Goal: Transaction & Acquisition: Obtain resource

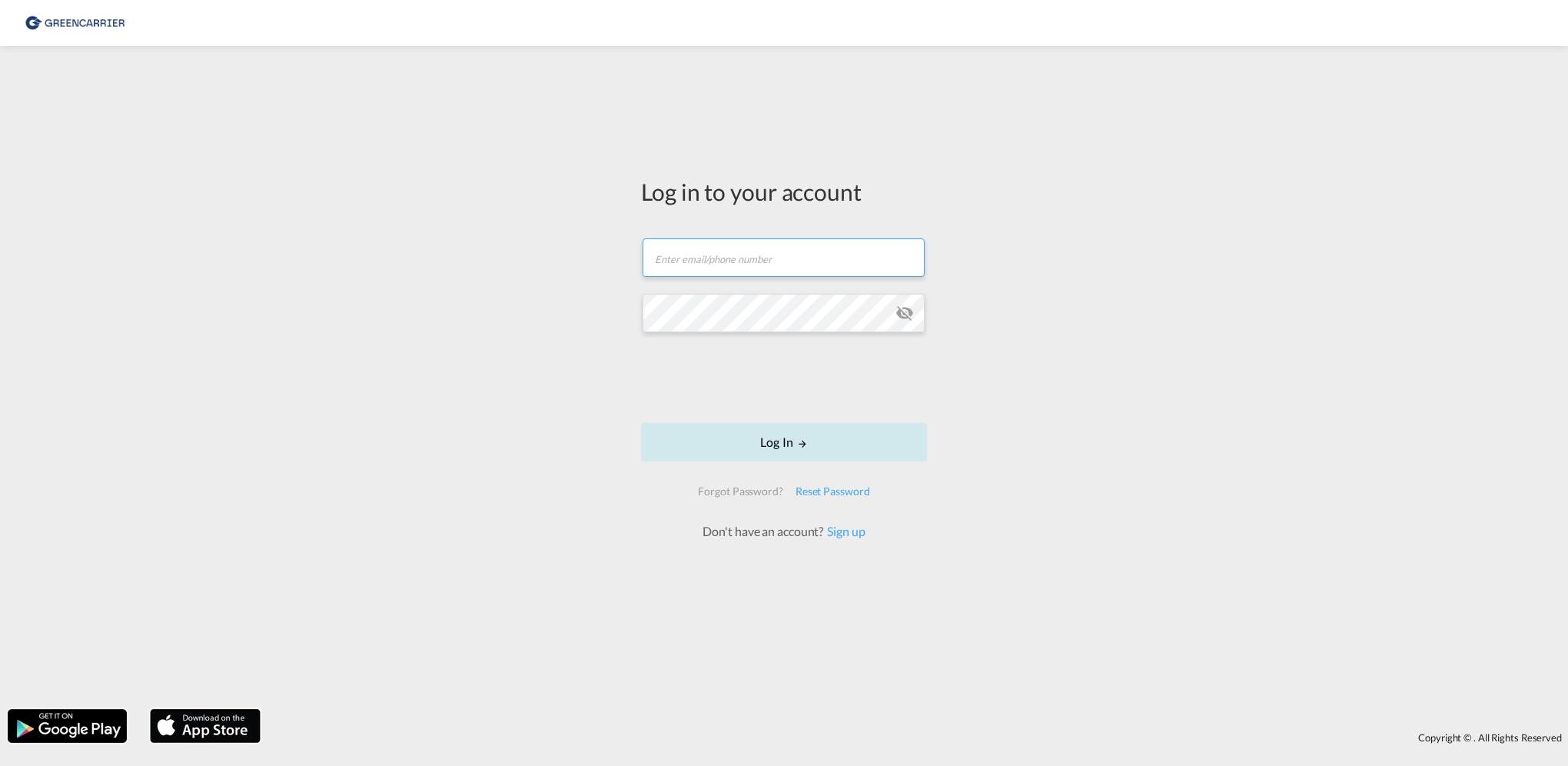
type input "[PERSON_NAME][EMAIL_ADDRESS][PERSON_NAME][DOMAIN_NAME]"
click at [747, 441] on button "Log In" at bounding box center [784, 442] width 286 height 38
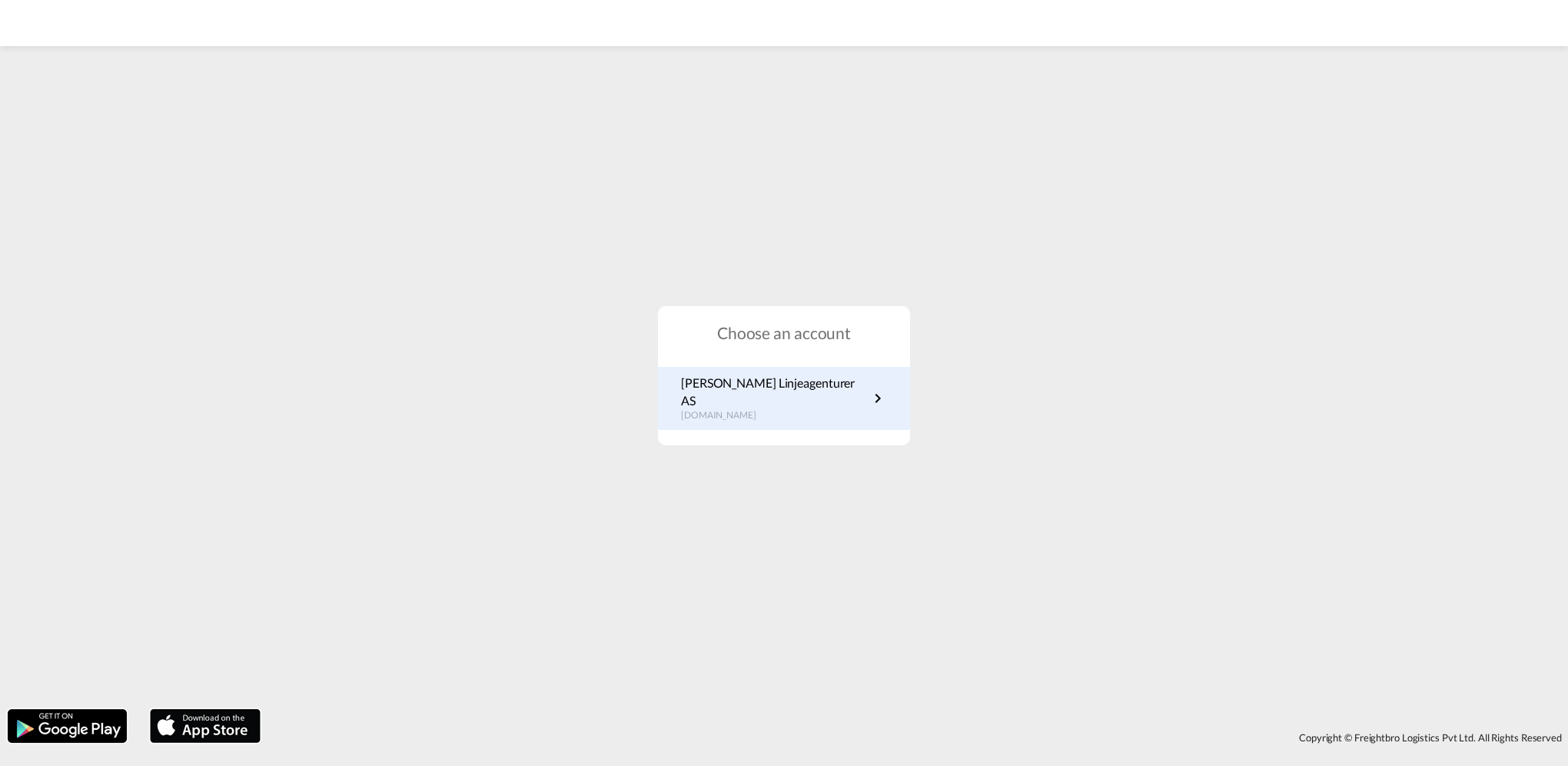
click at [709, 400] on p "[PERSON_NAME] Linjeagenturer AS" at bounding box center [775, 392] width 187 height 34
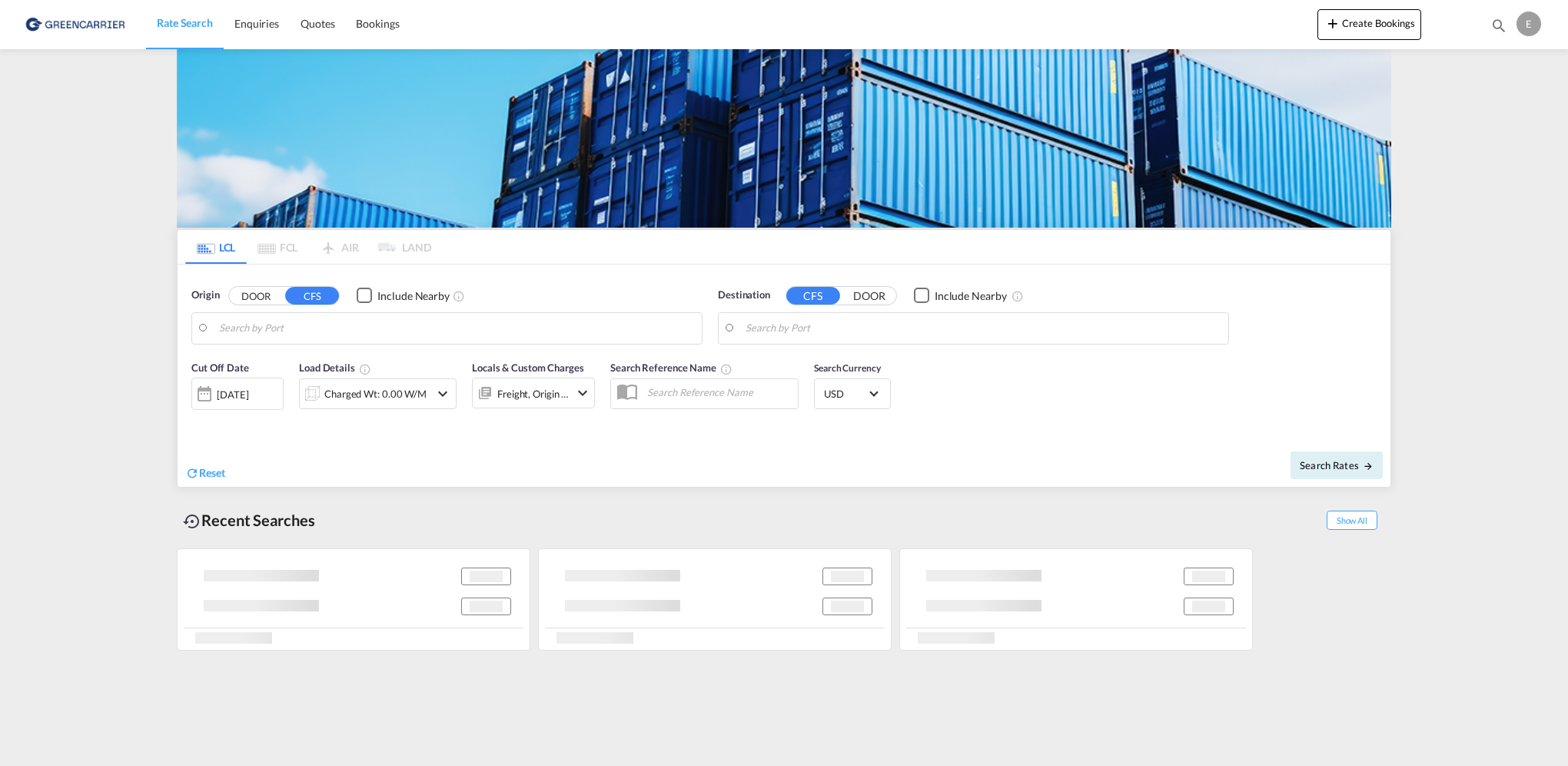
type input "[GEOGRAPHIC_DATA], NOOSL"
type input "Dalian, LN, CNDLC"
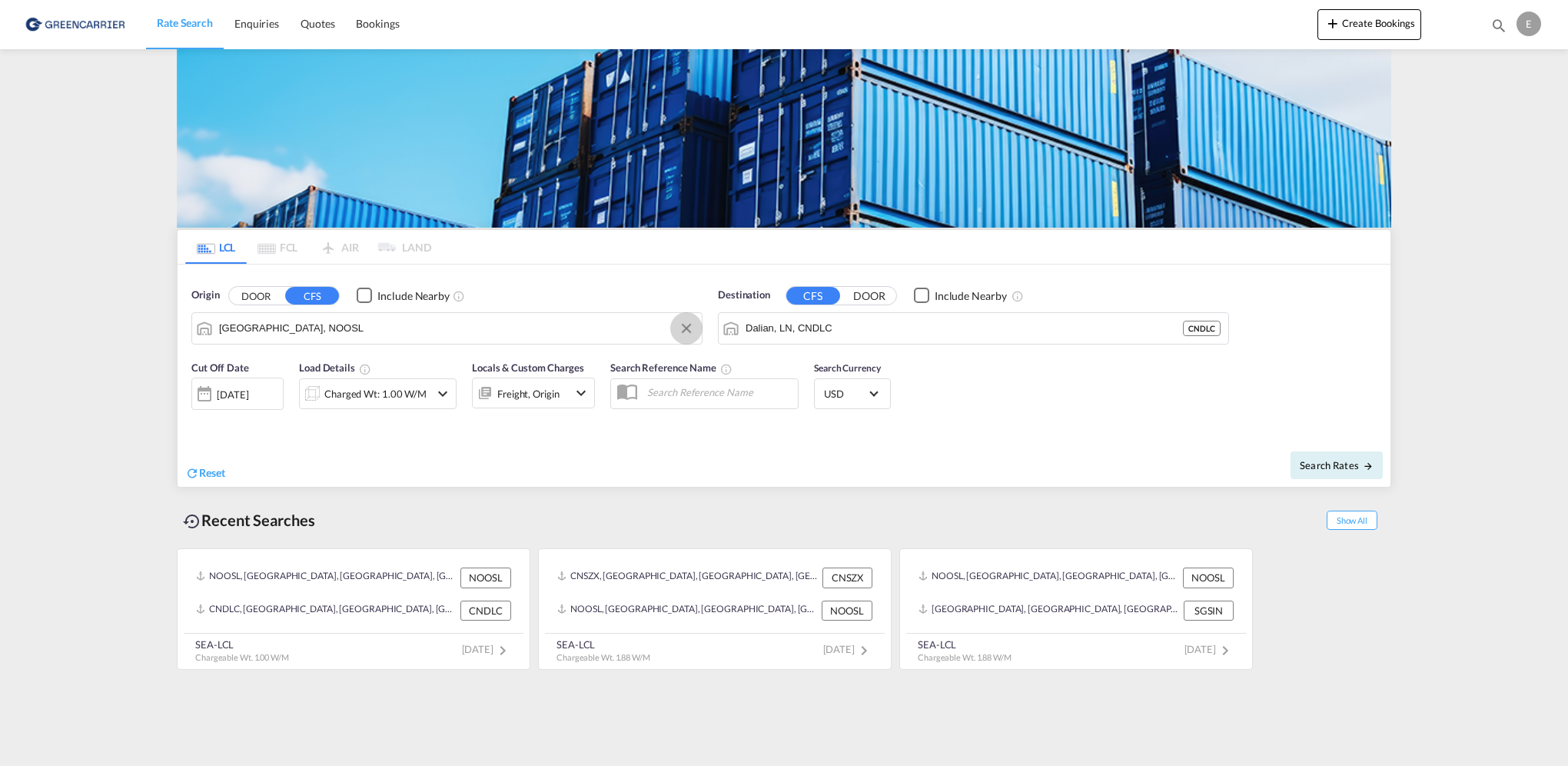
click at [685, 333] on button "Clear Input" at bounding box center [686, 329] width 23 height 23
click at [330, 377] on div "Manila Philippines PHMNL" at bounding box center [338, 370] width 292 height 46
type input "Manila, PHMNL"
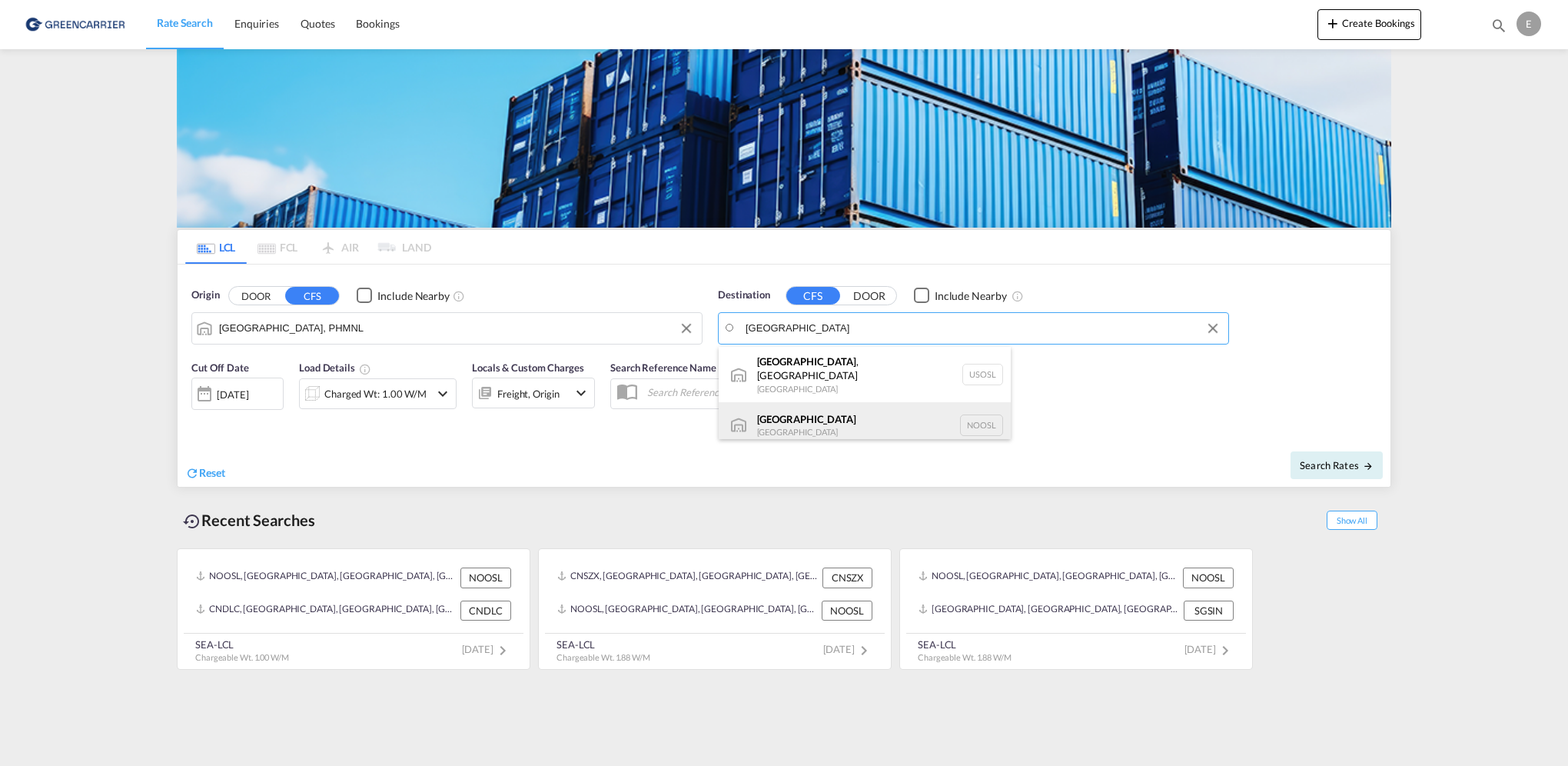
click at [800, 411] on div "Oslo Norway NOOSL" at bounding box center [865, 425] width 292 height 46
type input "Oslo, NOOSL"
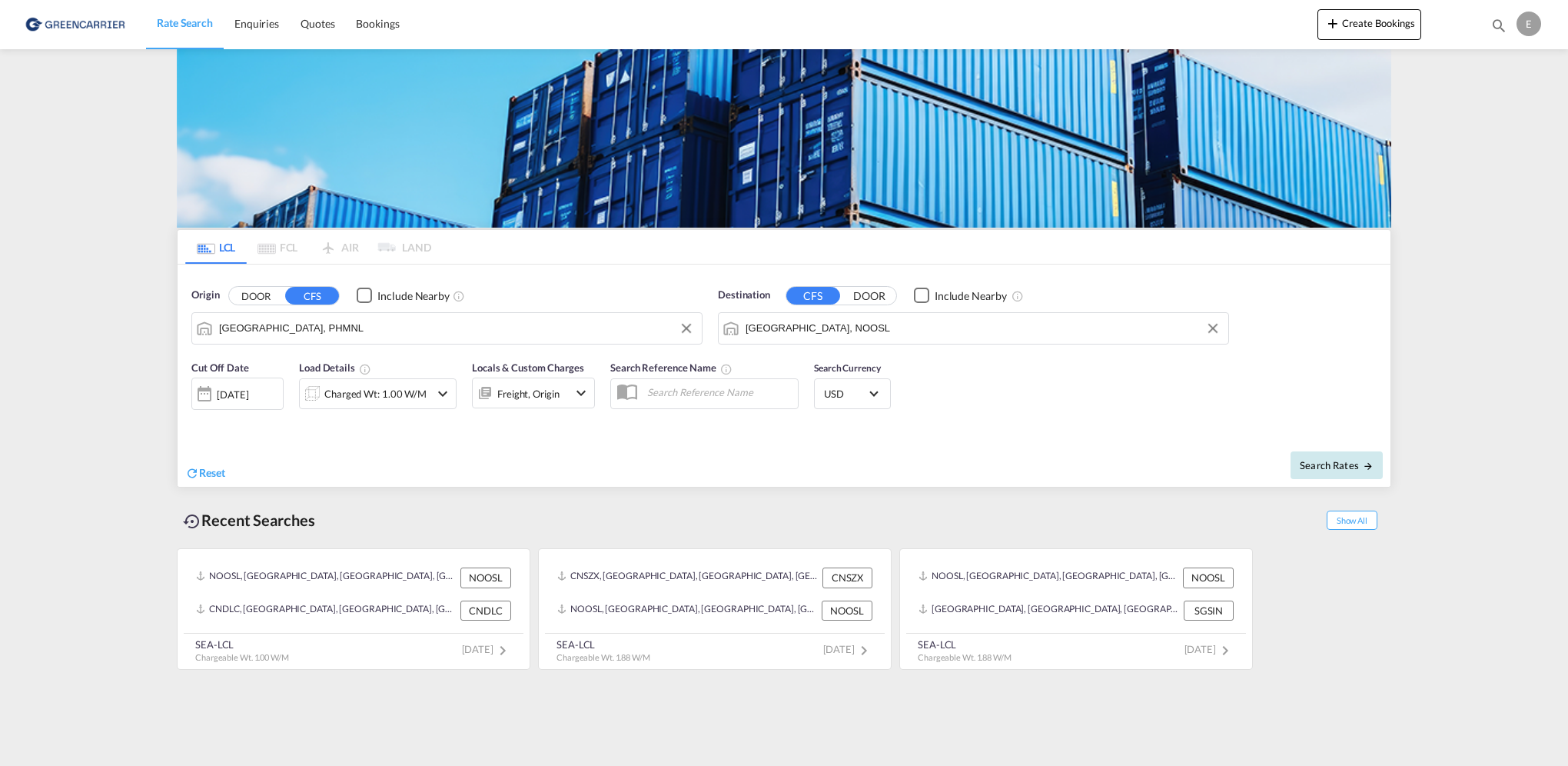
click at [1322, 464] on span "Search Rates" at bounding box center [1337, 465] width 74 height 12
type input "PHMNL to NOOSL / 4 Sep 2025"
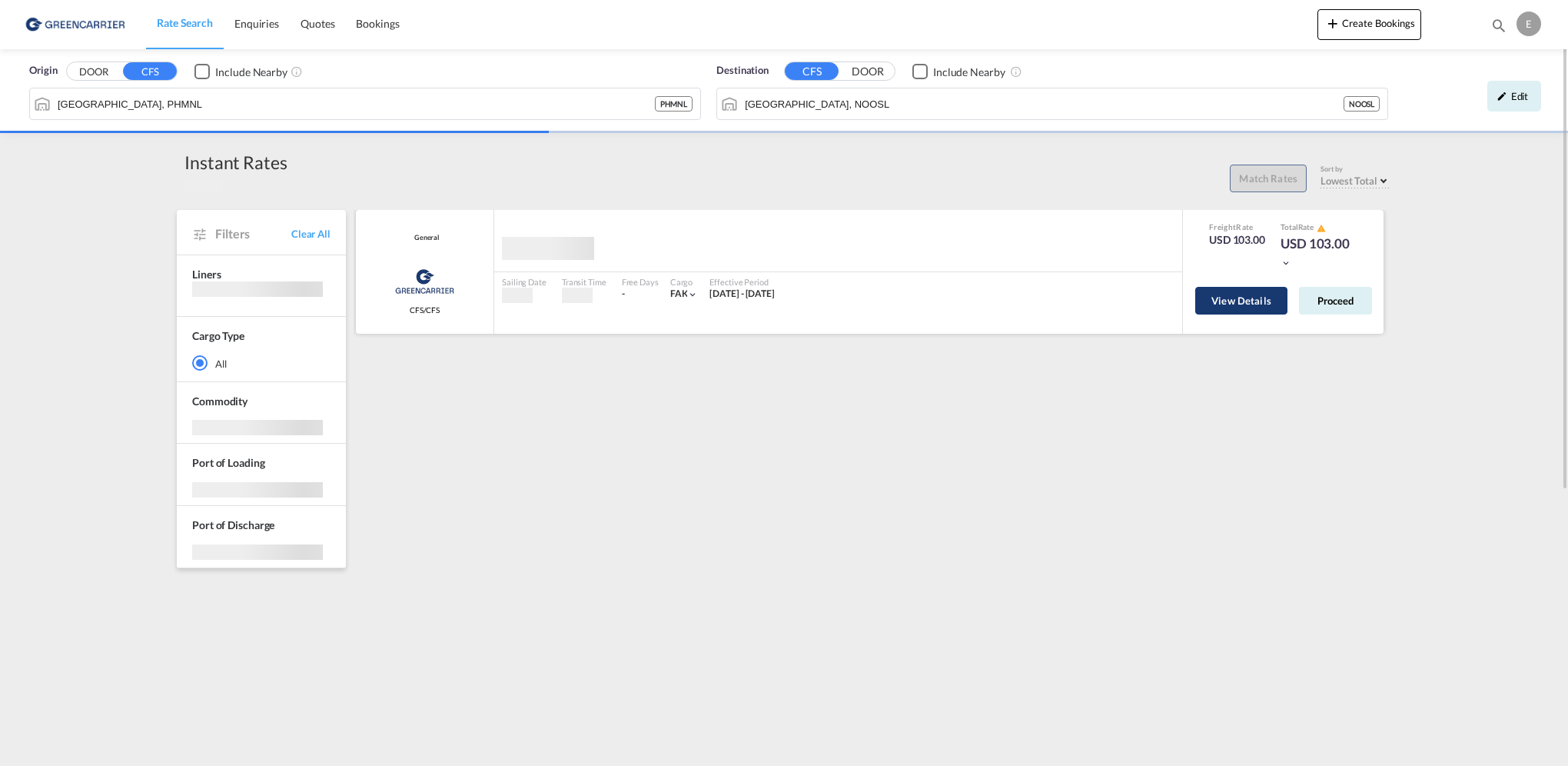
click at [1215, 301] on button "View Details" at bounding box center [1241, 300] width 92 height 28
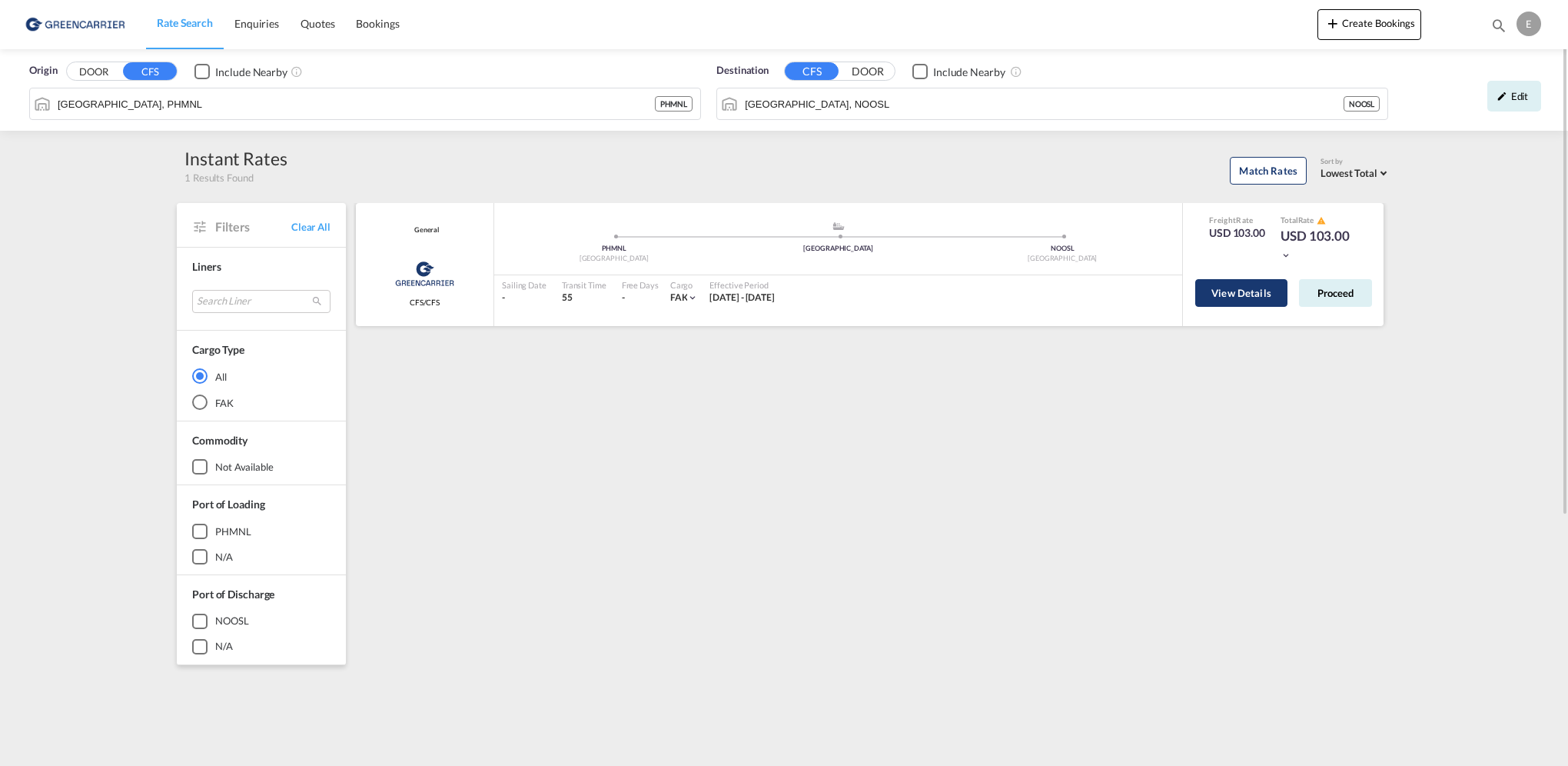
click at [1234, 288] on button "View Details" at bounding box center [1241, 292] width 92 height 28
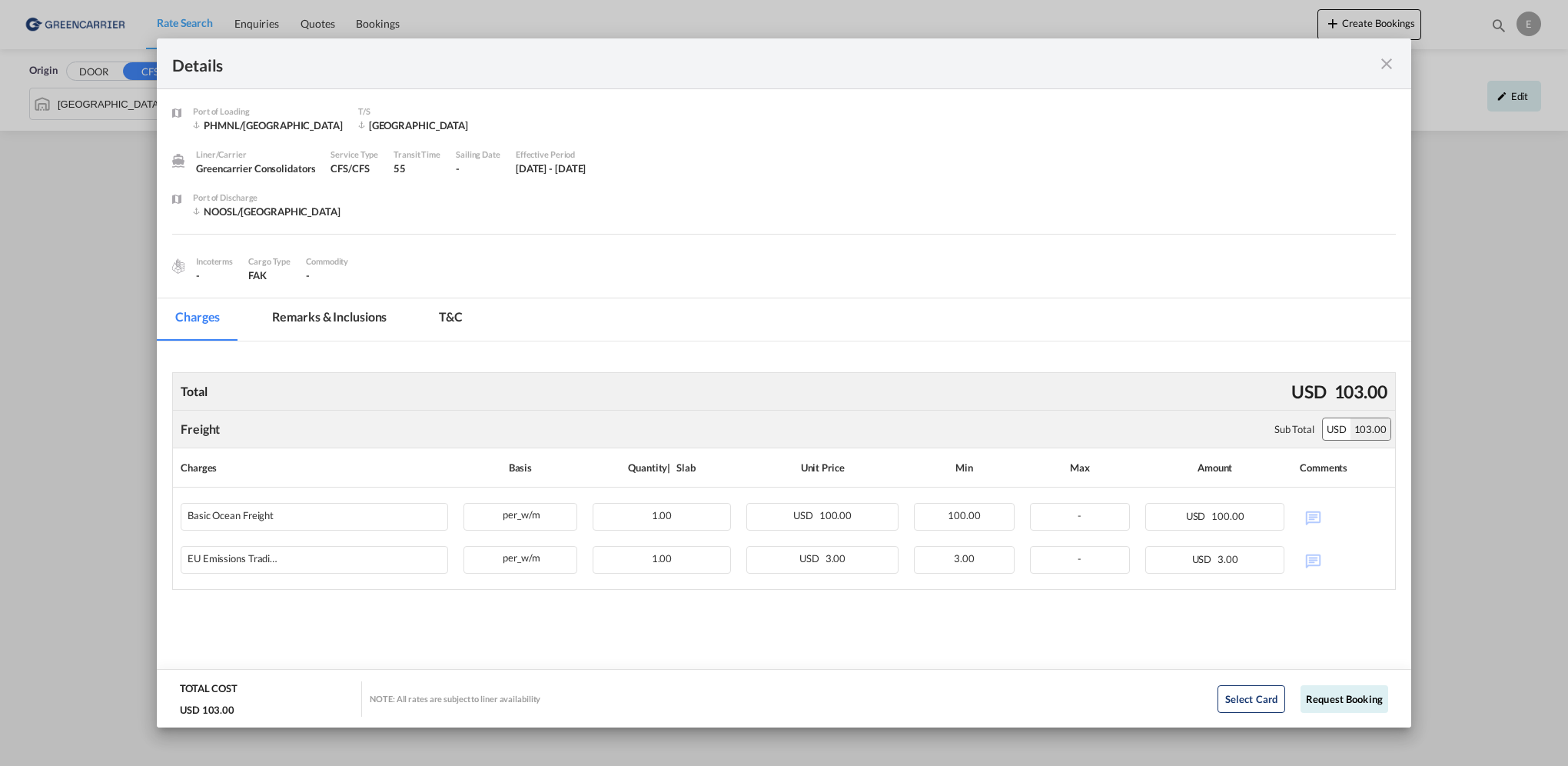
click at [1389, 66] on md-icon "icon-close fg-AAA8AD m-0 cursor" at bounding box center [1386, 63] width 18 height 18
